Goal: Task Accomplishment & Management: Manage account settings

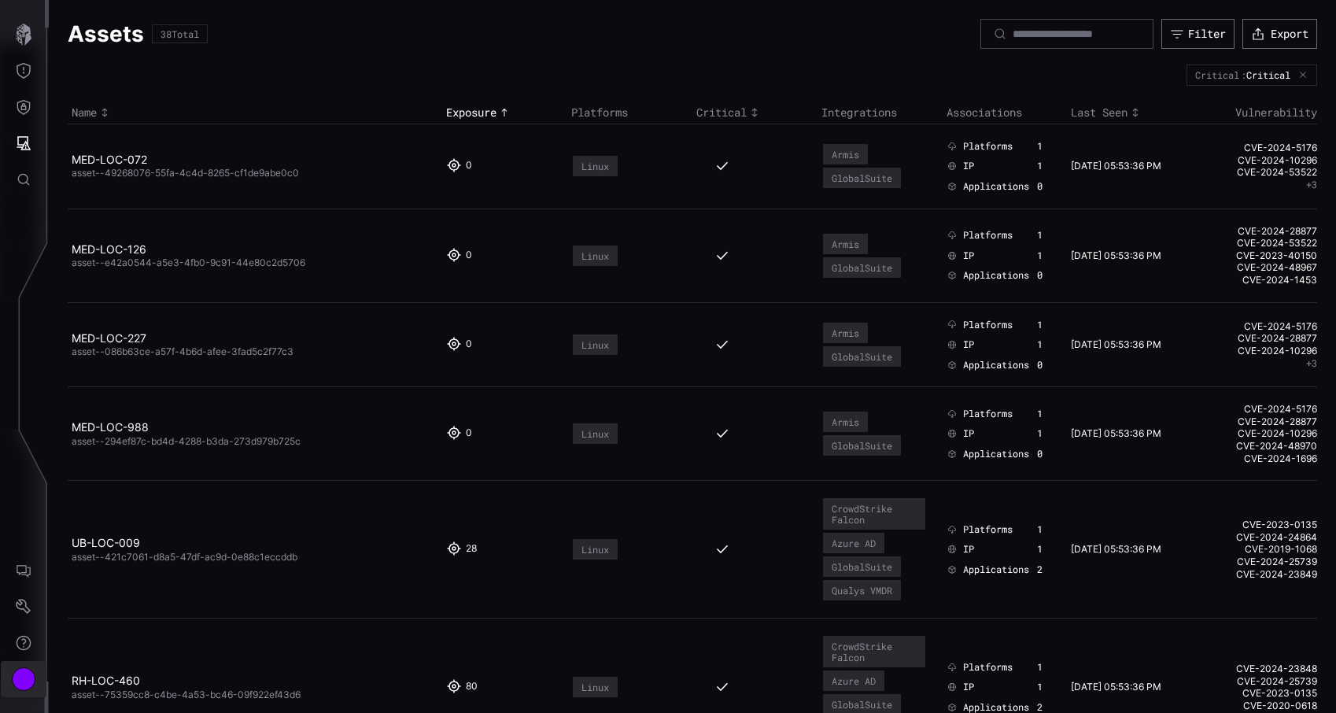
click at [19, 685] on div "Account" at bounding box center [24, 679] width 24 height 24
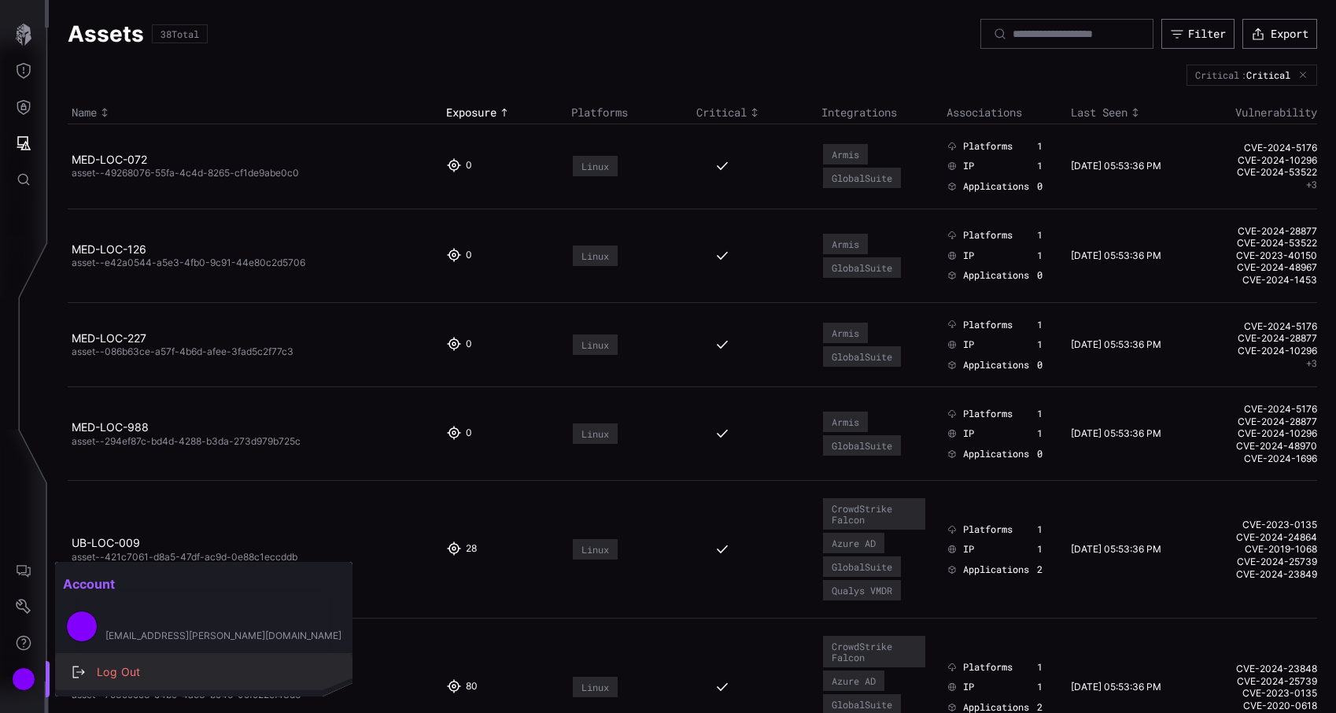
click at [119, 666] on div "Log Out" at bounding box center [212, 673] width 246 height 20
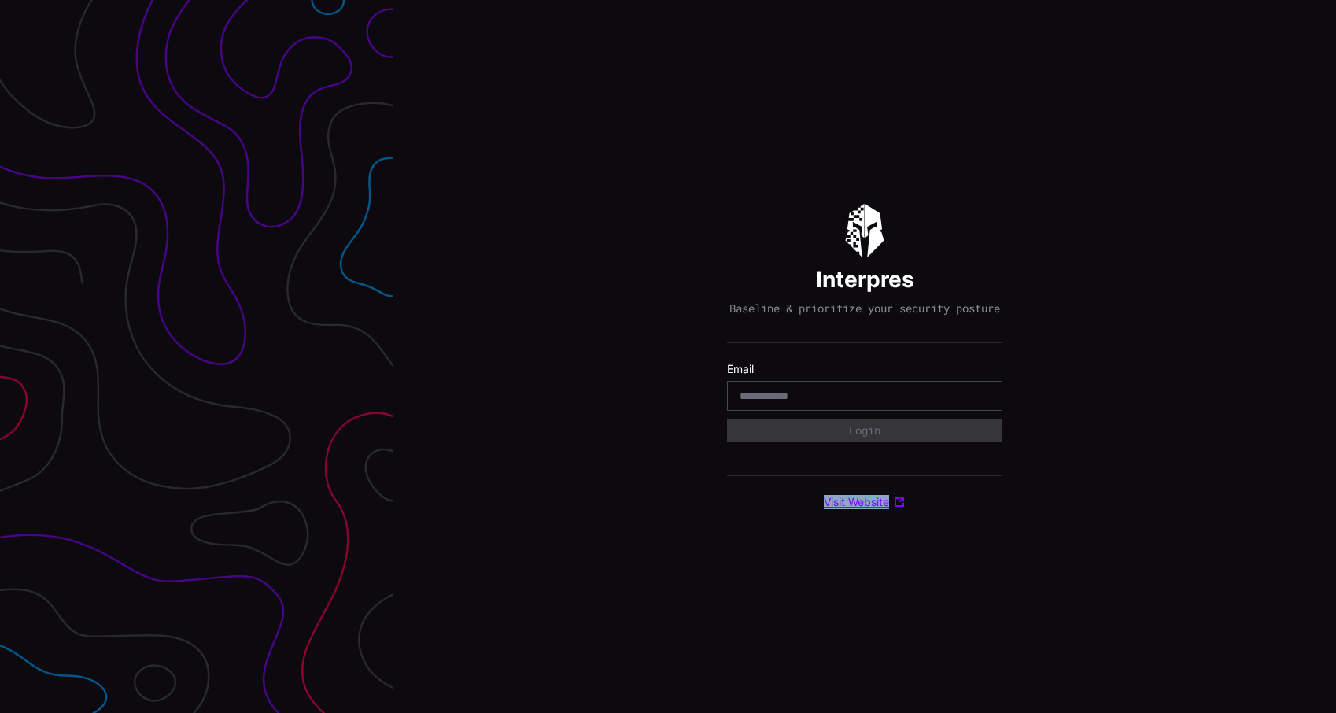
copy link "Visit Website"
click at [856, 534] on div "Interpres Baseline & prioritize your security posture Email Login Visit Website" at bounding box center [865, 356] width 943 height 713
